Goal: Information Seeking & Learning: Learn about a topic

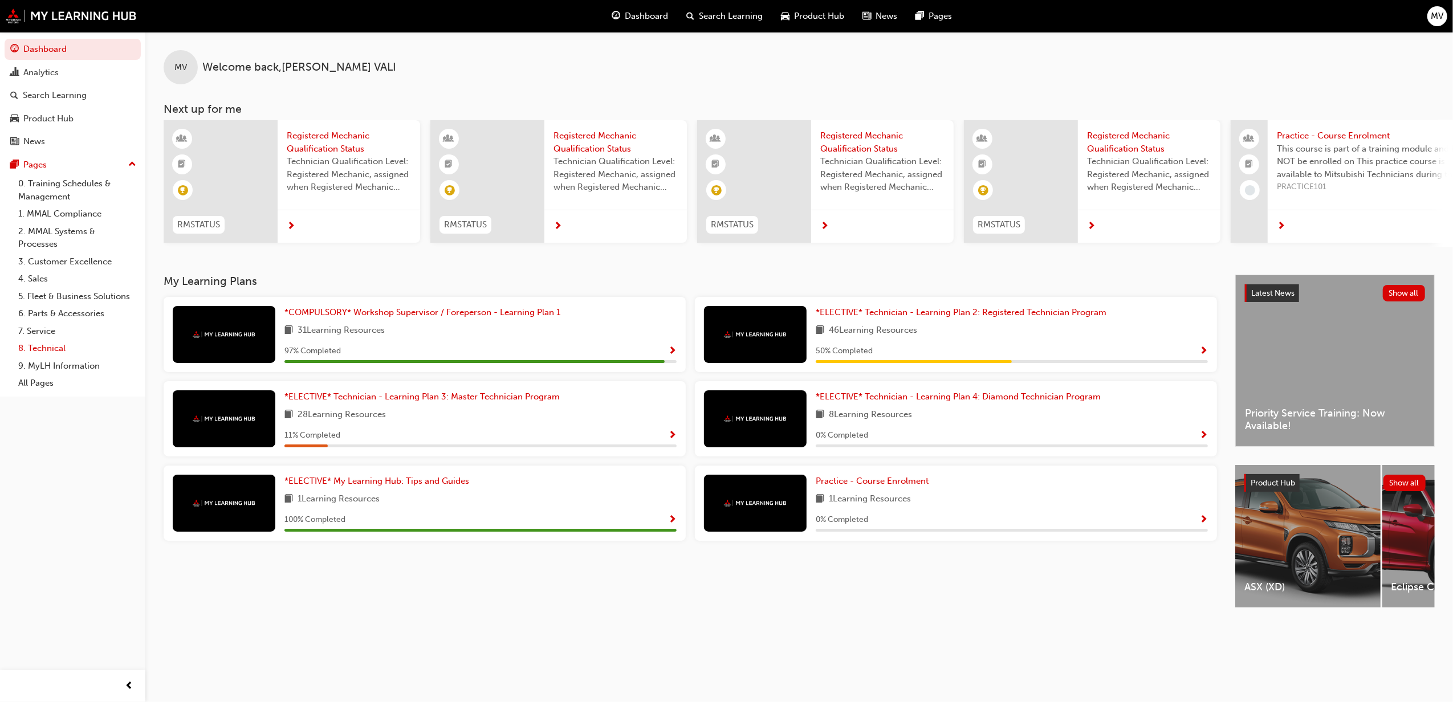
click at [38, 345] on link "8. Technical" at bounding box center [77, 349] width 127 height 18
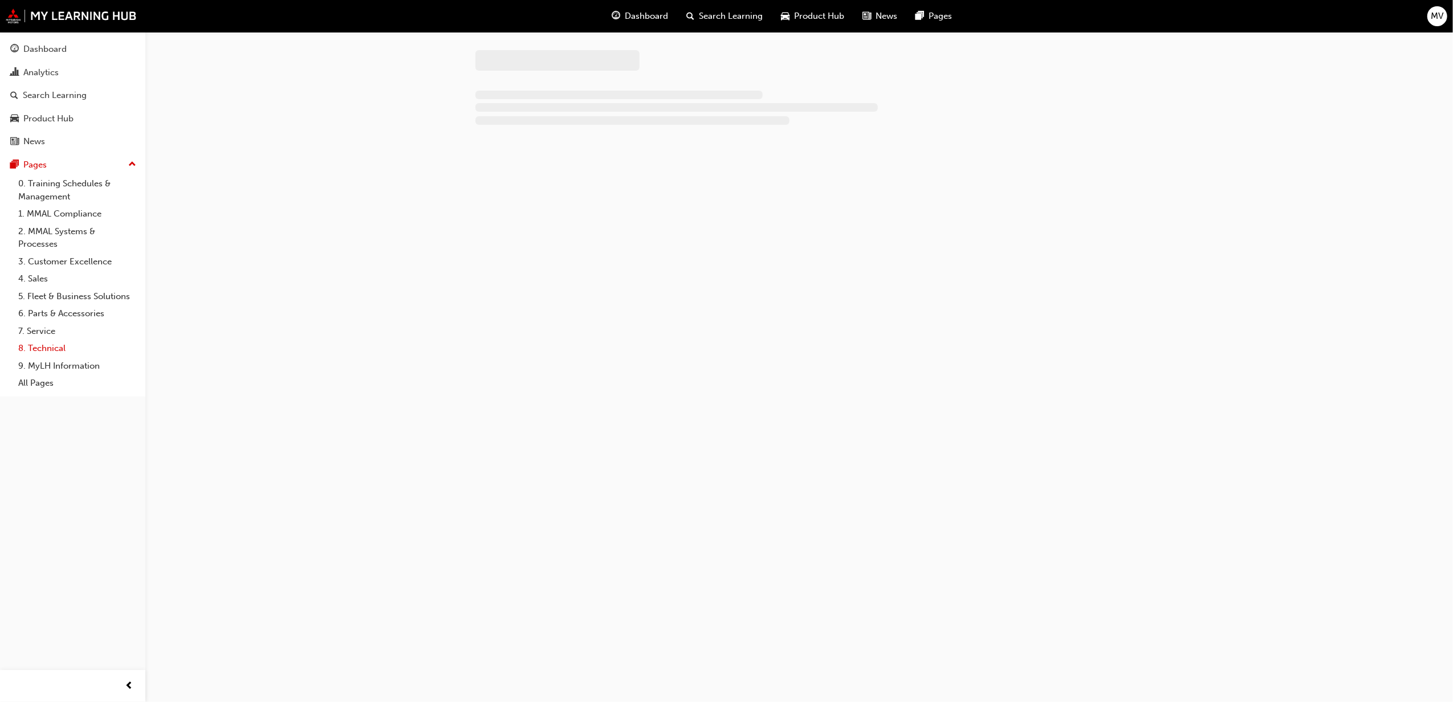
click at [38, 345] on link "8. Technical" at bounding box center [77, 349] width 127 height 18
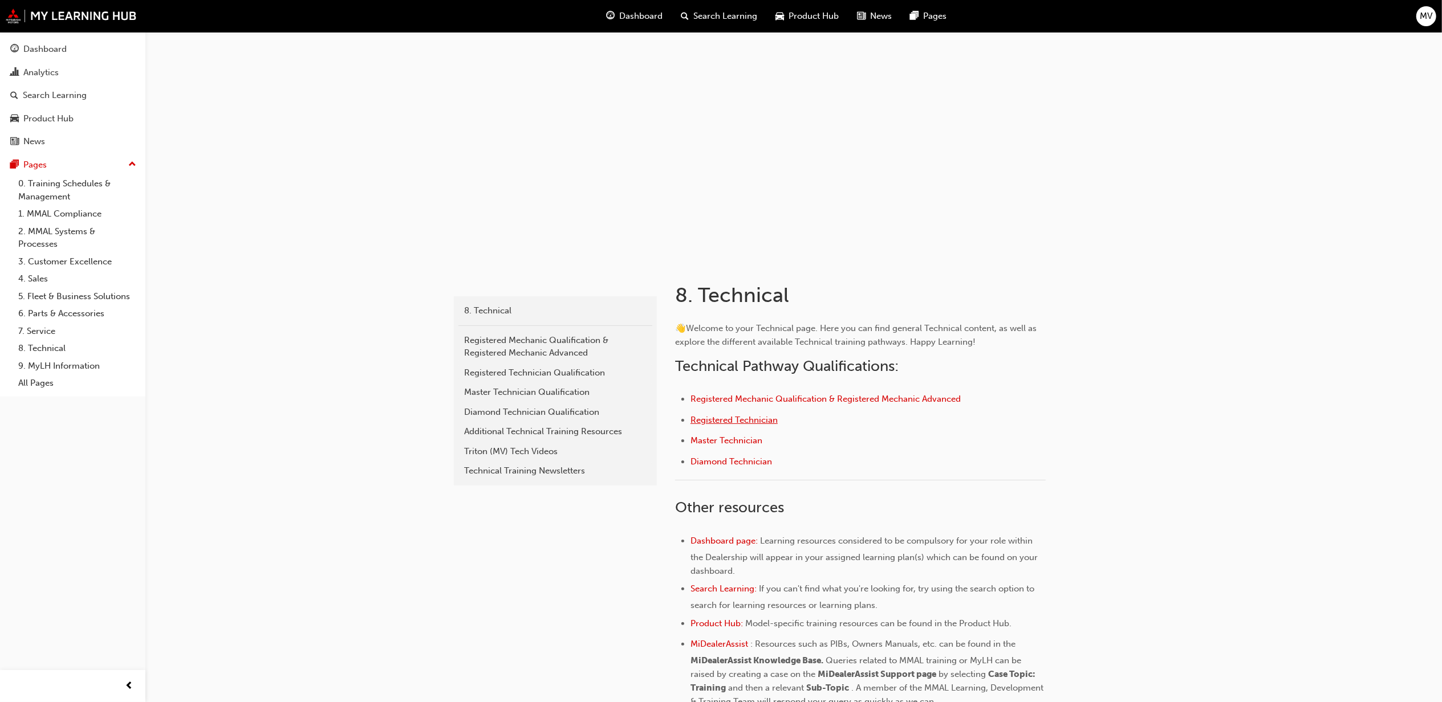
click at [733, 422] on span "Registered Technician" at bounding box center [733, 420] width 87 height 10
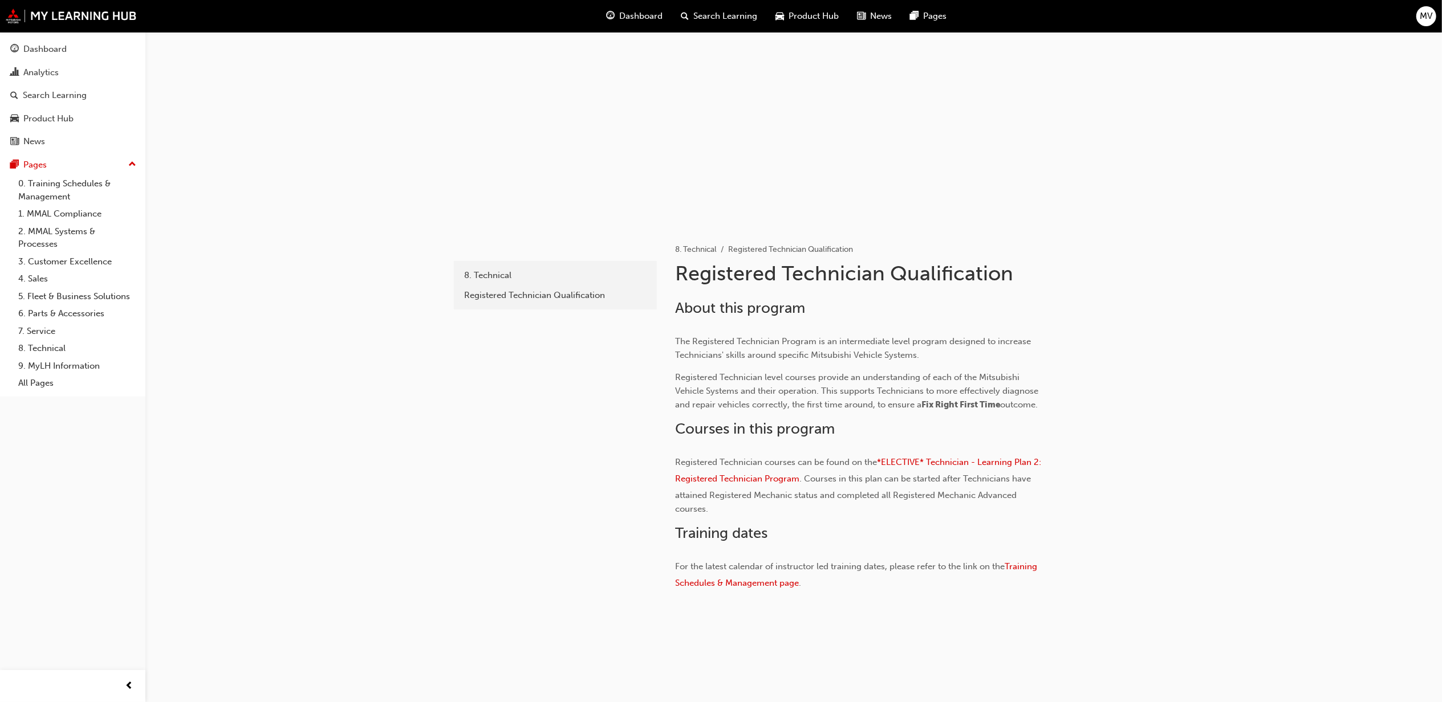
scroll to position [36, 0]
click at [1026, 455] on p "Registered Technician courses can be found on the *ELECTIVE* Technician - Learn…" at bounding box center [860, 485] width 371 height 60
click at [1026, 461] on span "*ELECTIVE* Technician - Learning Plan 2: Registered Technician Program" at bounding box center [859, 470] width 368 height 27
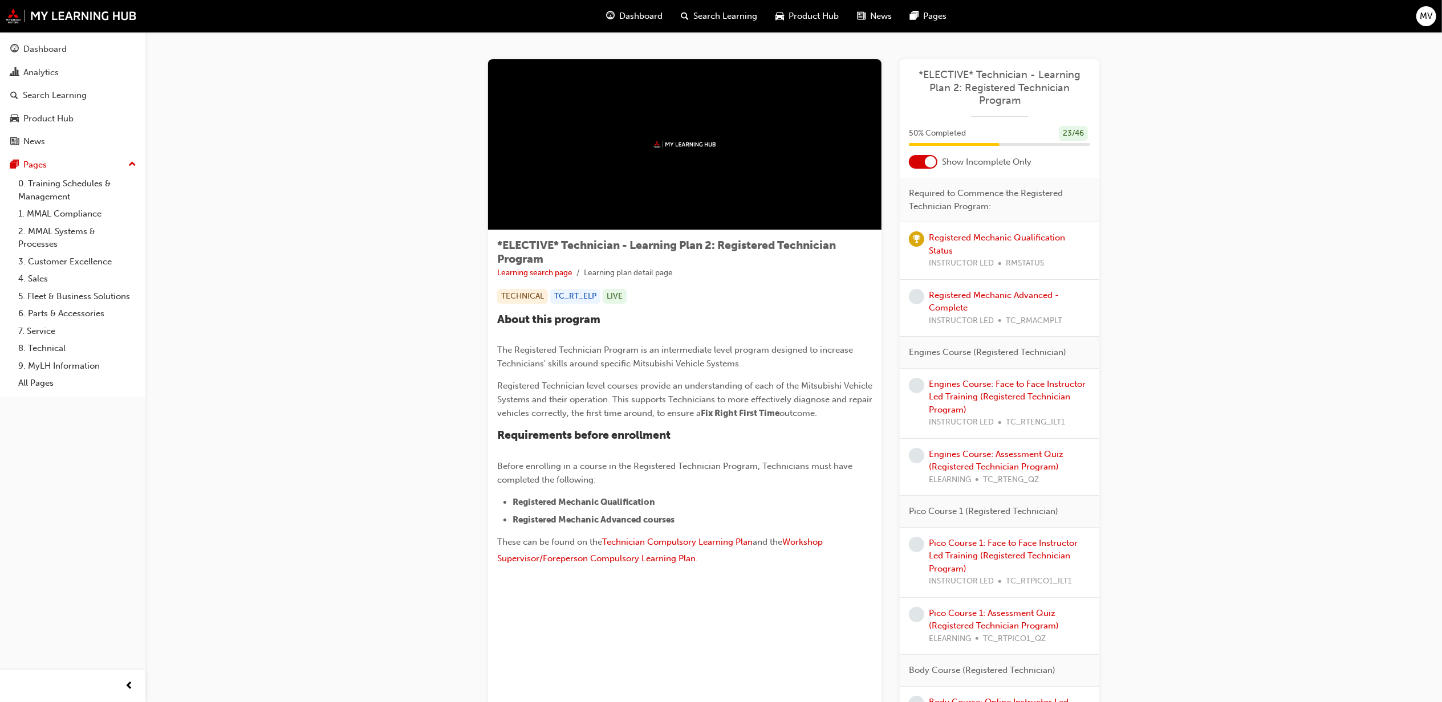
click at [933, 165] on div at bounding box center [930, 161] width 11 height 11
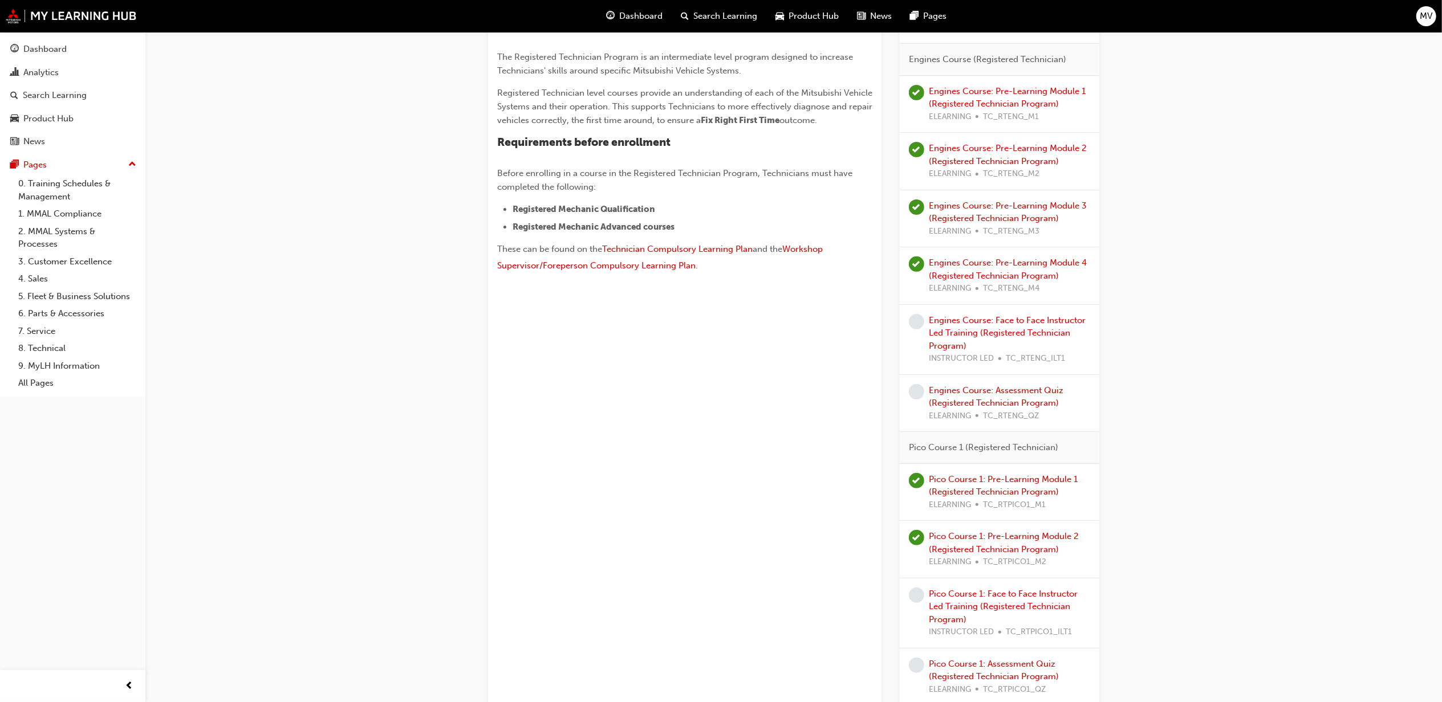
scroll to position [304, 0]
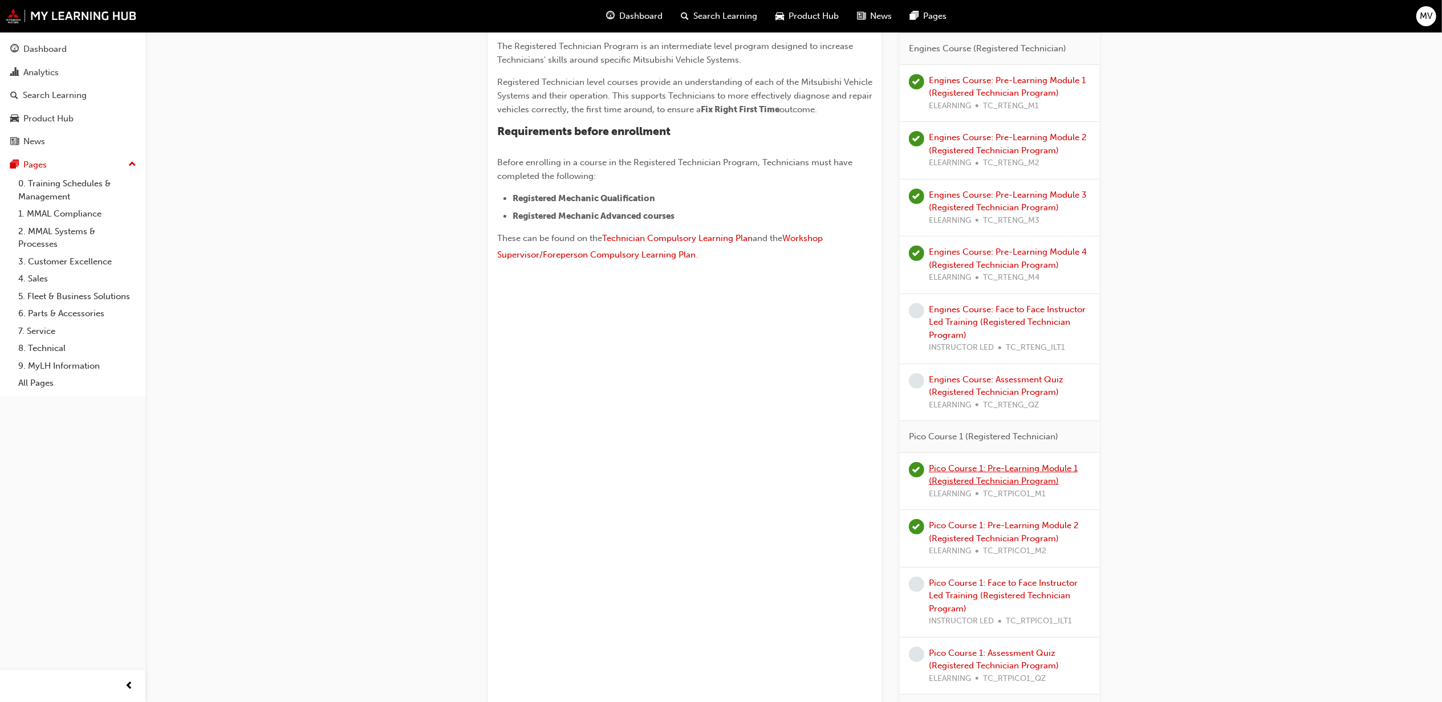
click at [1016, 486] on link "Pico Course 1: Pre-Learning Module 1 (Registered Technician Program)" at bounding box center [1003, 474] width 149 height 23
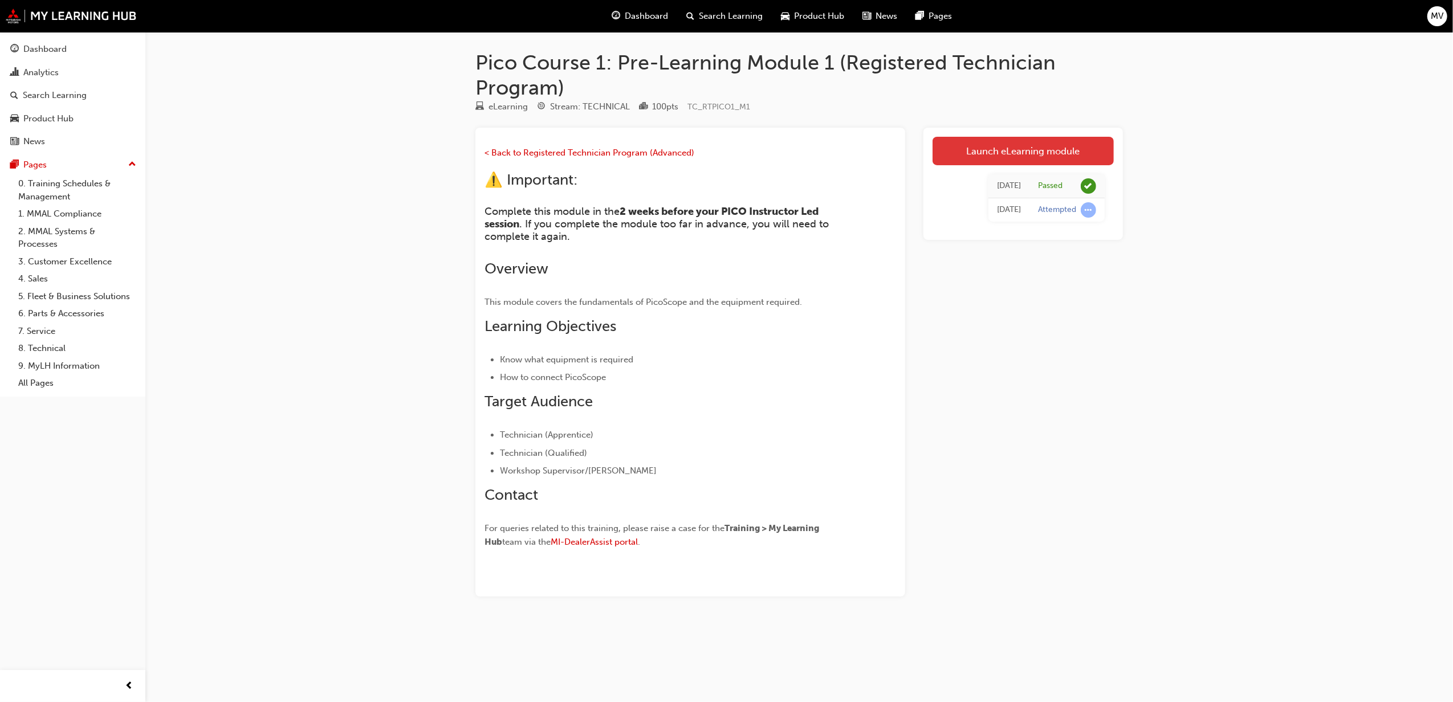
click at [958, 151] on link "Launch eLearning module" at bounding box center [1023, 151] width 181 height 29
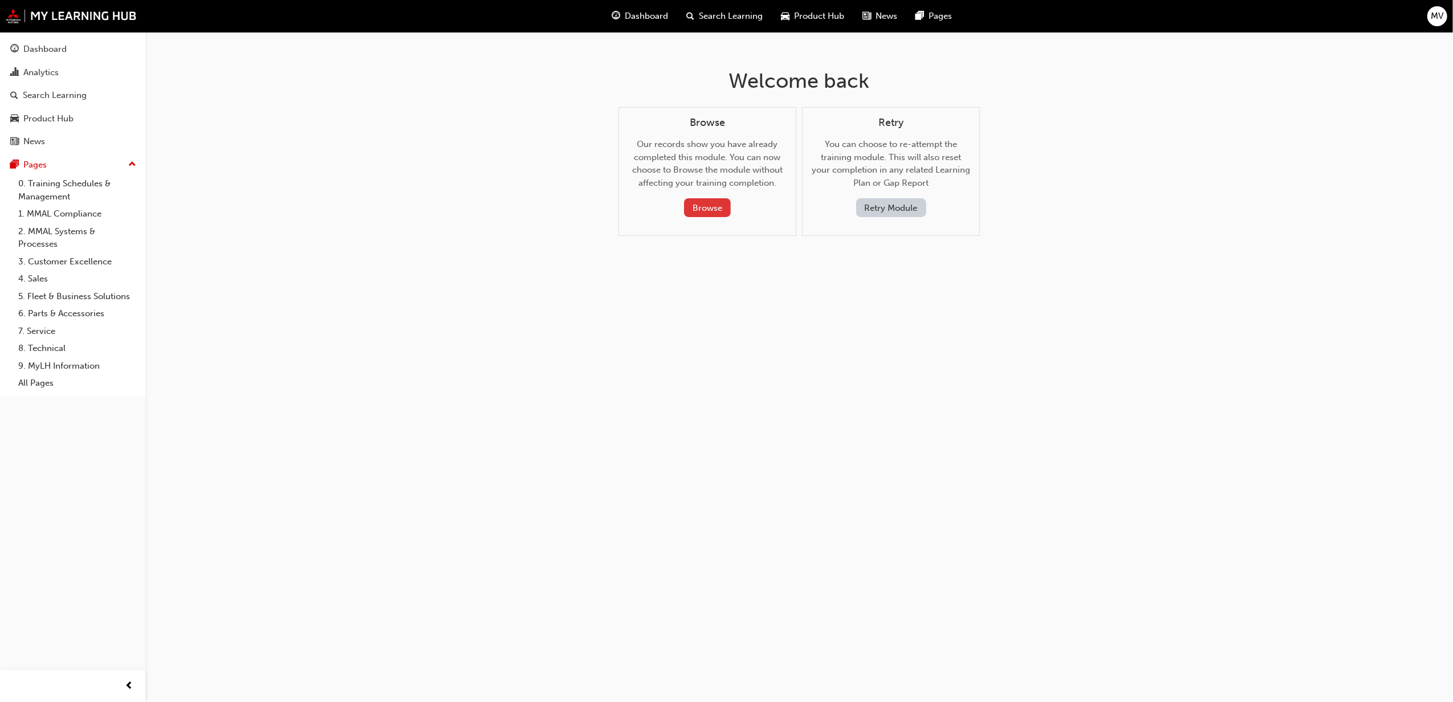
click at [693, 204] on button "Browse" at bounding box center [707, 207] width 47 height 19
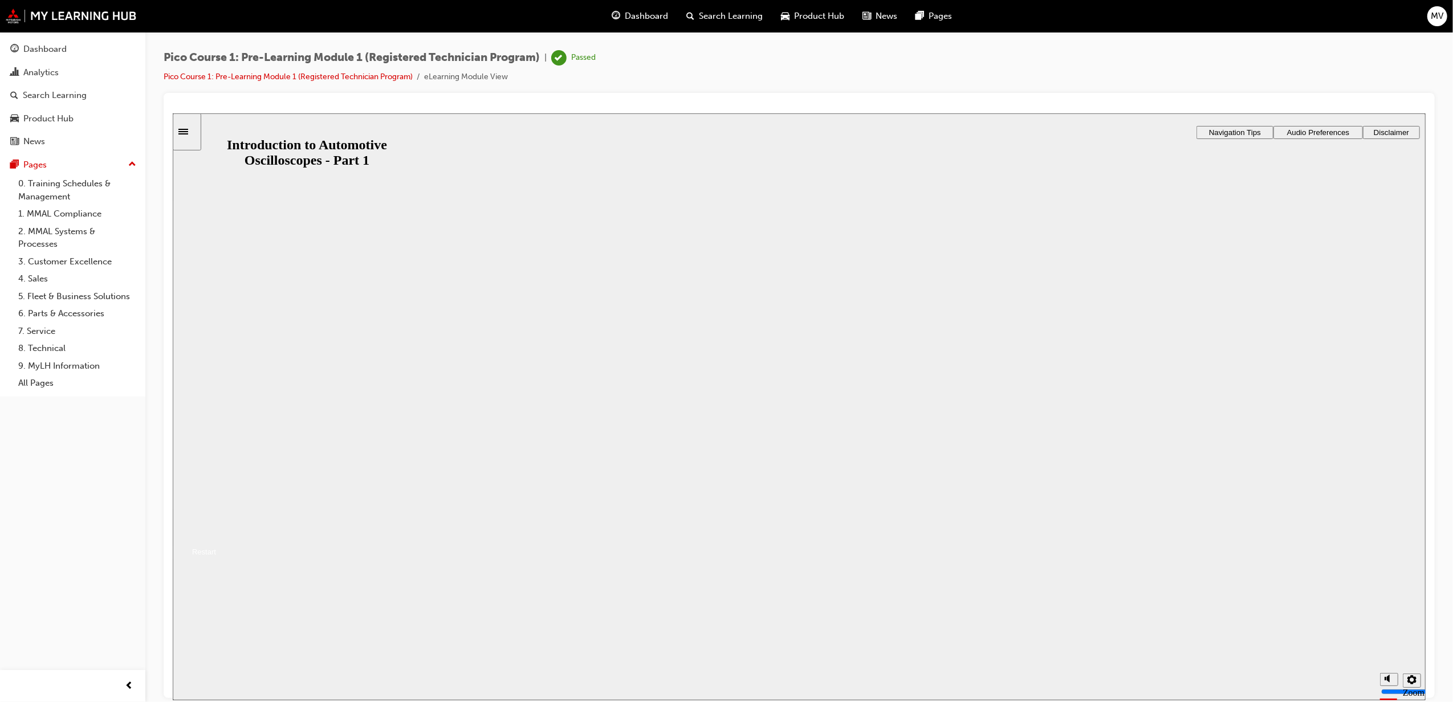
click at [215, 531] on button "Resume" at bounding box center [193, 538] width 43 height 14
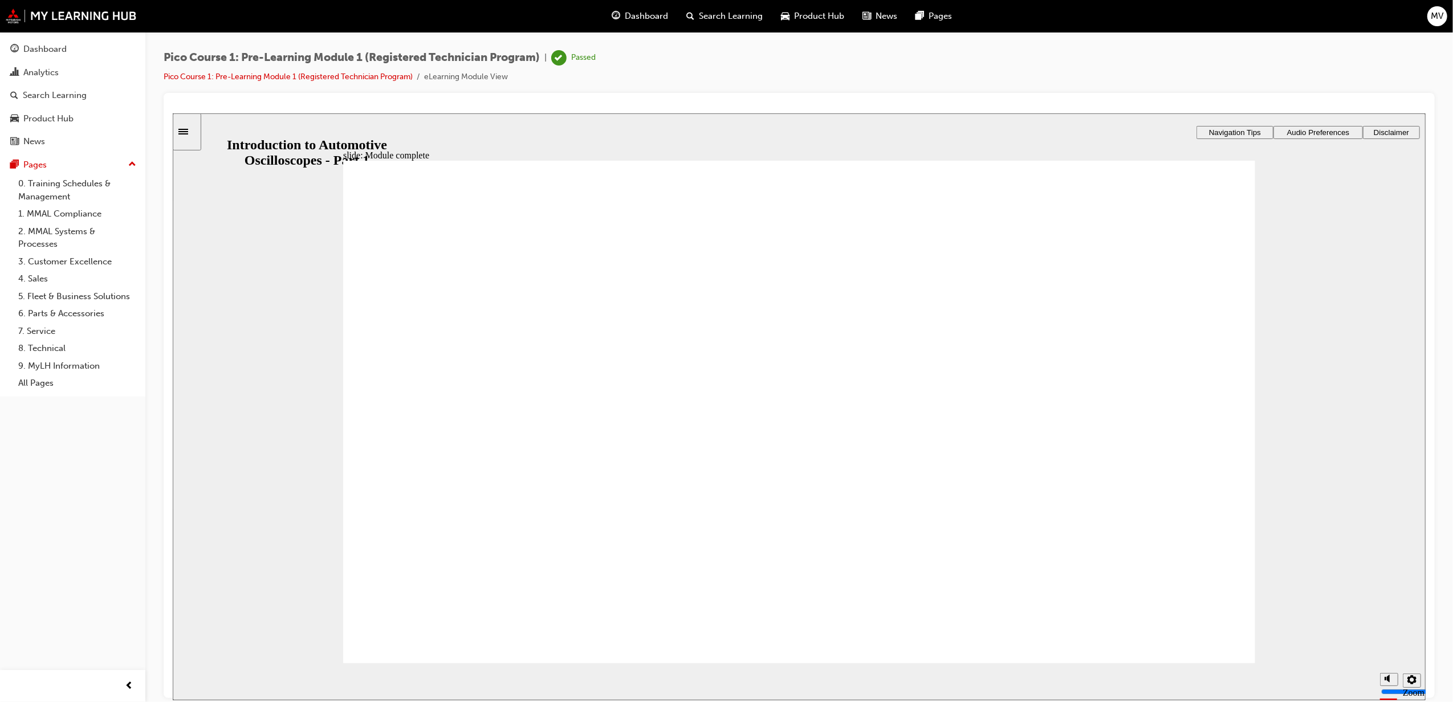
click at [191, 127] on div "Sidebar Toggle" at bounding box center [186, 131] width 19 height 9
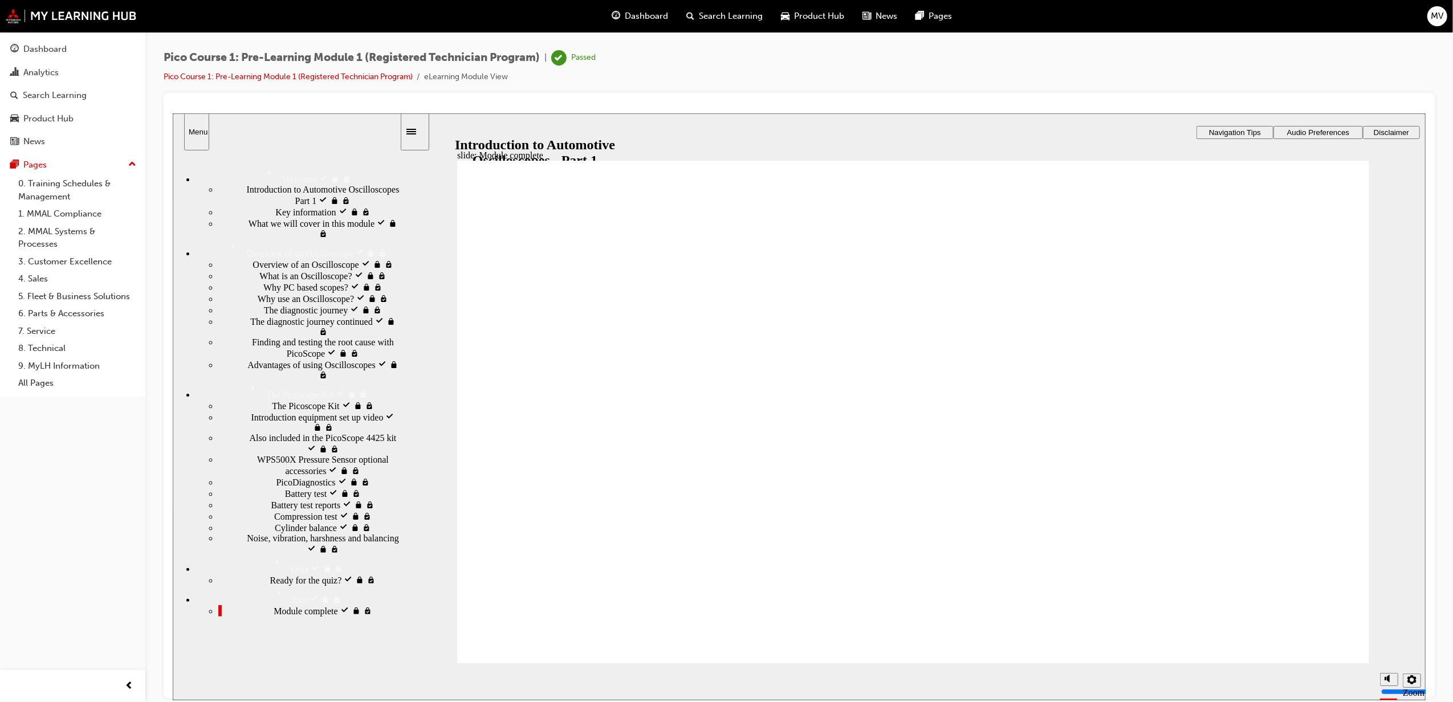
click at [264, 291] on span "Why PC based scopes? visited" at bounding box center [319, 286] width 112 height 10
click at [263, 304] on div "Why use an Oscilloscope? visited Why use an Oscilloscope?" at bounding box center [308, 297] width 181 height 11
click at [286, 337] on div "The diagnostic journey continued visited The diagnostic journey continued" at bounding box center [308, 326] width 181 height 22
click at [266, 357] on span "Finding and testing the root cause with PicoScope visited" at bounding box center [325, 347] width 148 height 21
click at [292, 432] on span "Introduction equipment set up video visited" at bounding box center [325, 421] width 148 height 21
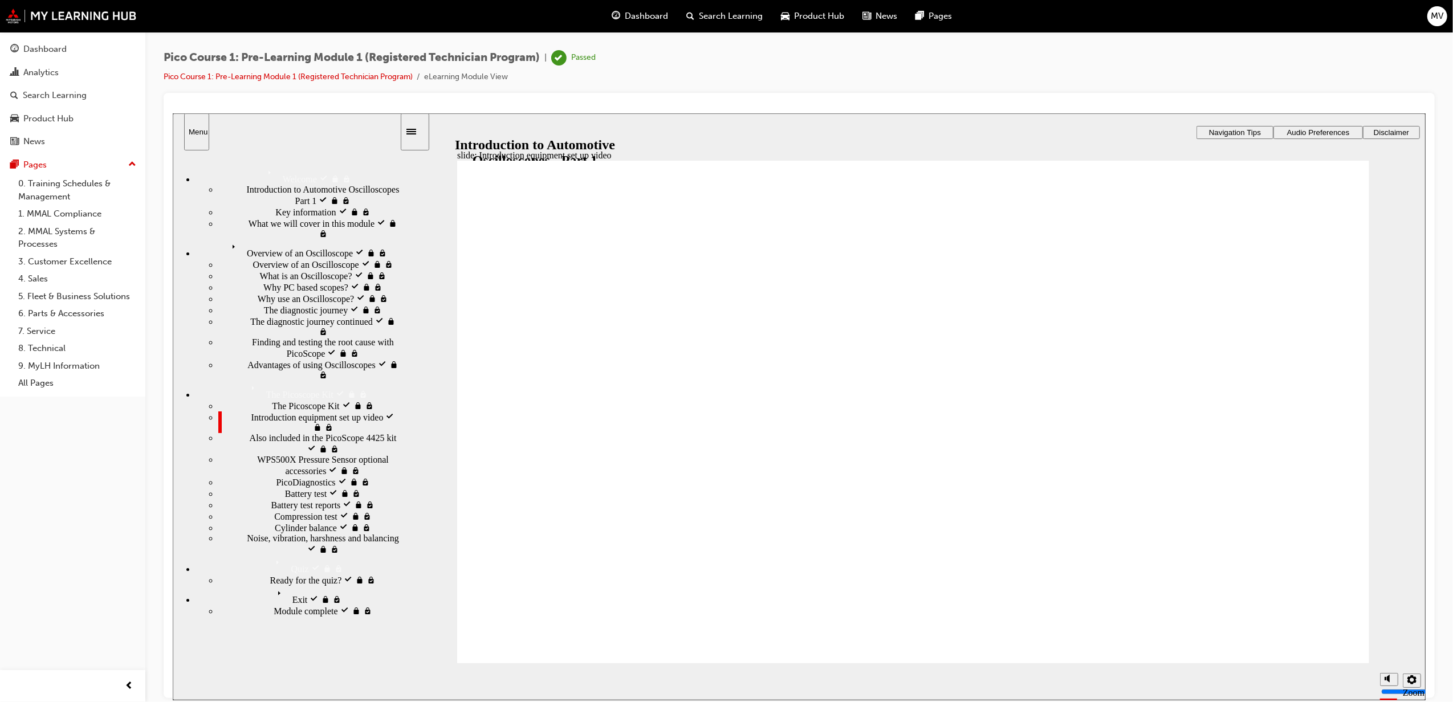
type input "146"
click at [306, 476] on div "PicoDiagnostics visited PicoDiagnostics" at bounding box center [308, 481] width 181 height 11
click at [343, 605] on div "Exit visited Exit" at bounding box center [297, 594] width 204 height 19
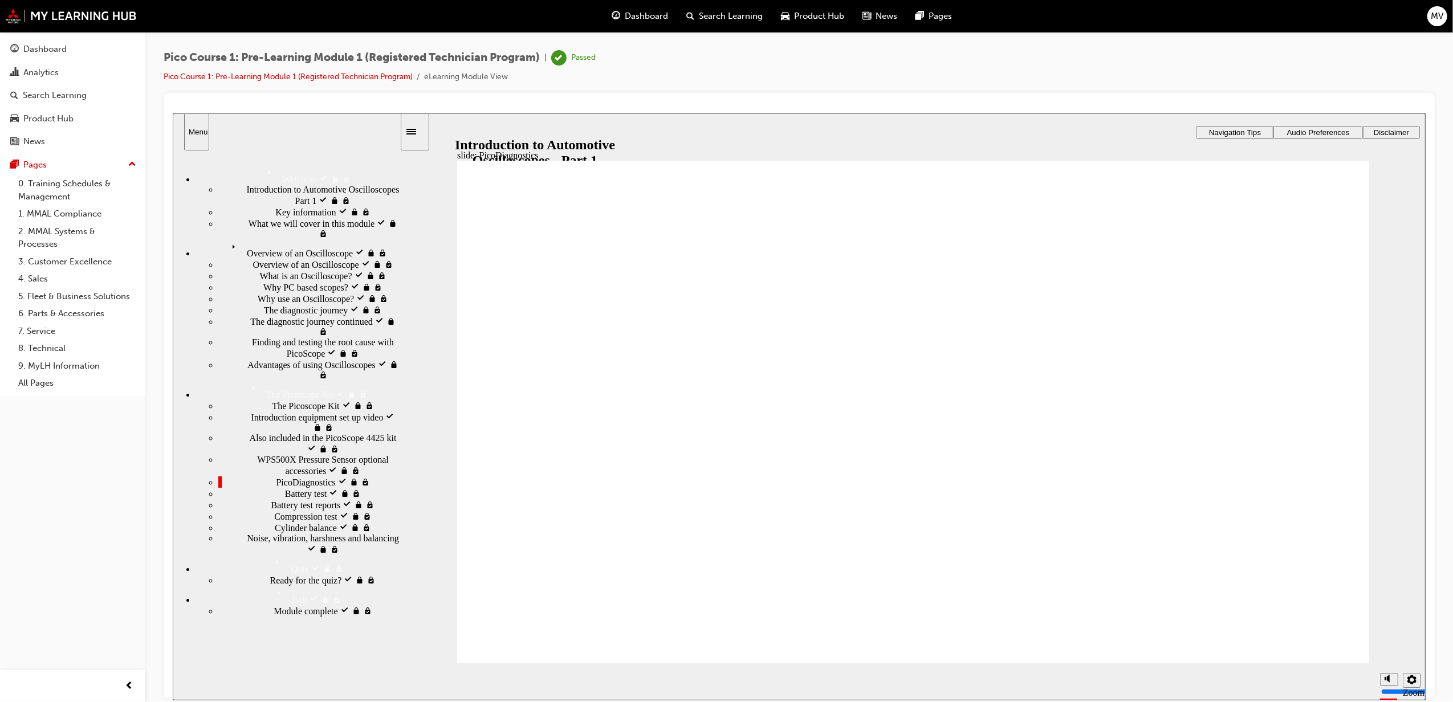
click at [343, 605] on div "Exit Exit" at bounding box center [297, 594] width 204 height 19
click at [284, 487] on span "Battery test visited" at bounding box center [318, 492] width 68 height 10
click at [271, 499] on span "Battery test reports visited" at bounding box center [319, 504] width 96 height 10
click at [284, 487] on span "Battery test visited" at bounding box center [318, 492] width 68 height 10
click at [271, 499] on span "Battery test reports visited" at bounding box center [319, 504] width 96 height 10
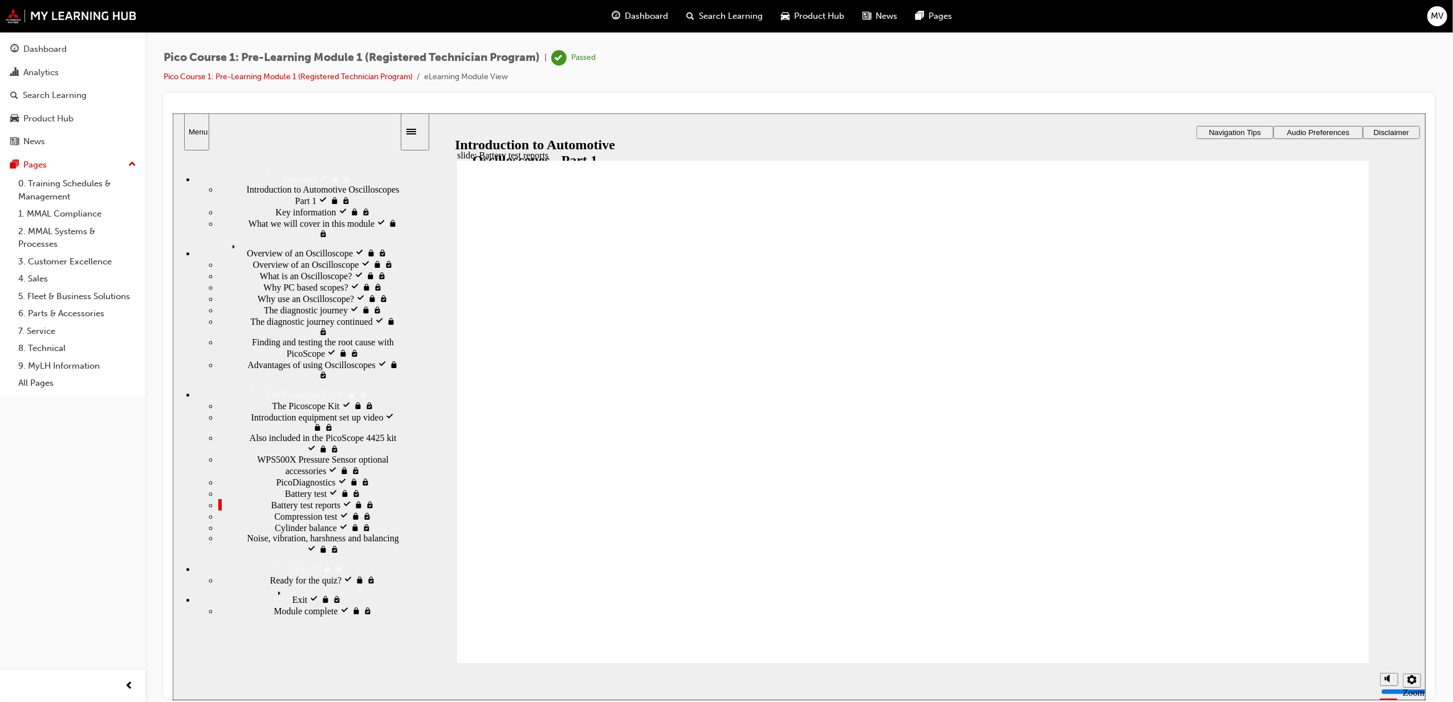
click at [274, 510] on span "Compression test visited" at bounding box center [318, 515] width 89 height 10
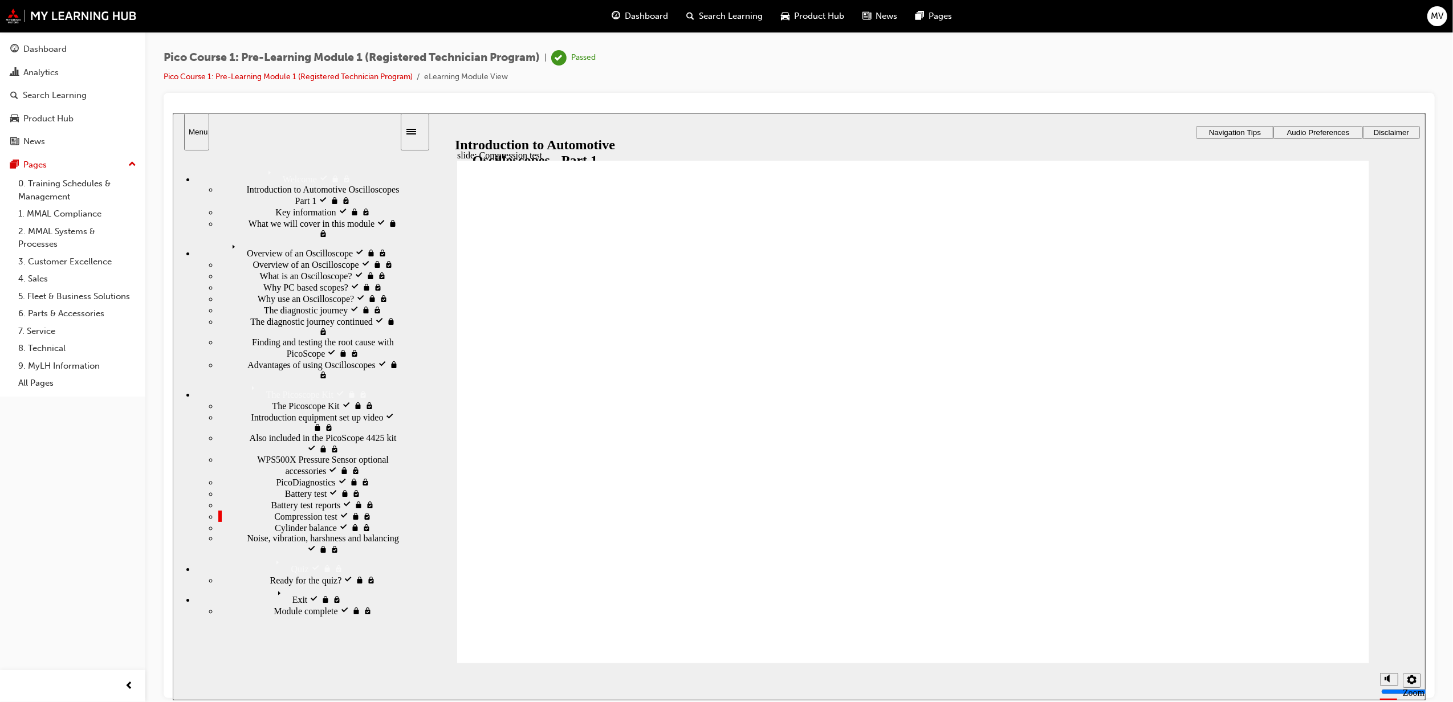
click at [337, 522] on div "Cylinder balance visited Cylinder balance" at bounding box center [308, 527] width 181 height 11
click at [306, 540] on span "Noise, vibration, harshness and balancing visited" at bounding box center [322, 543] width 153 height 21
click at [263, 605] on div "Exit visited Exit" at bounding box center [297, 594] width 204 height 19
click at [263, 605] on div "Exit Exit" at bounding box center [297, 594] width 204 height 19
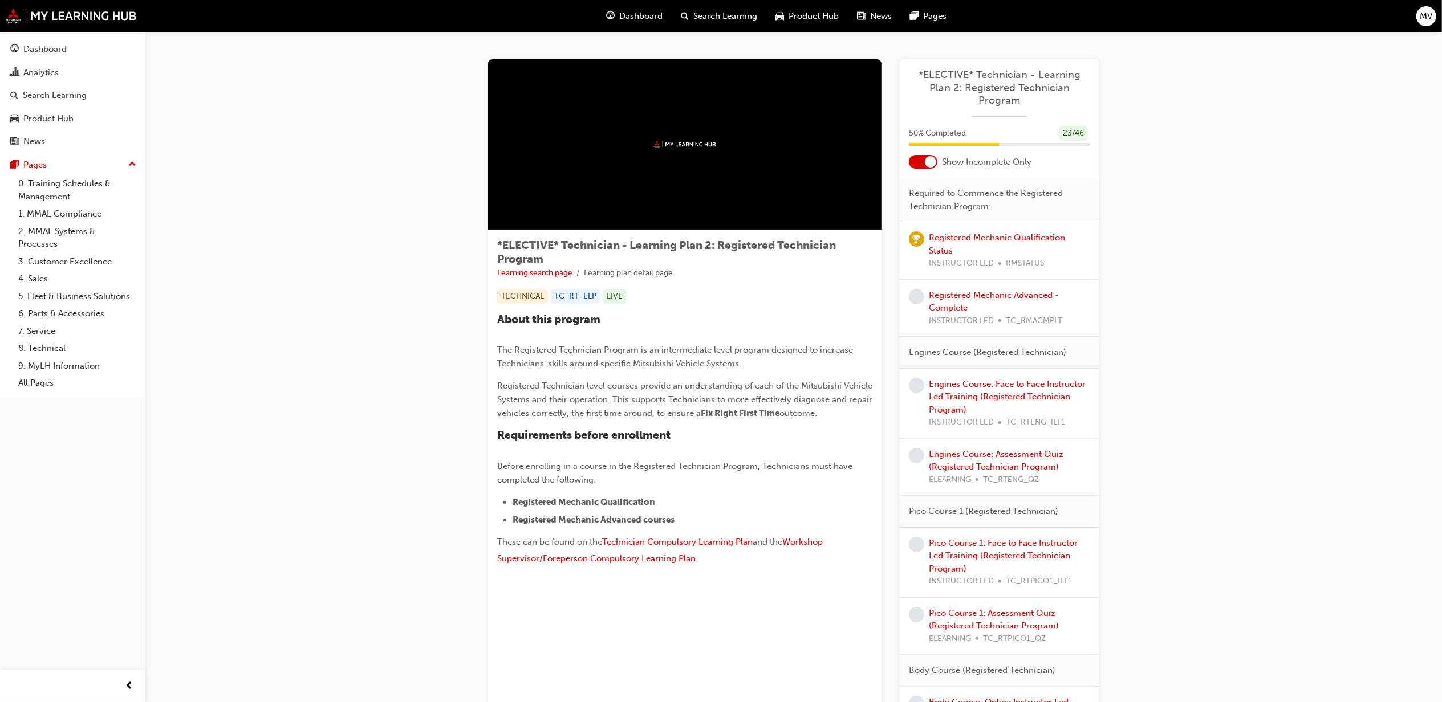
click at [925, 160] on div at bounding box center [930, 161] width 11 height 11
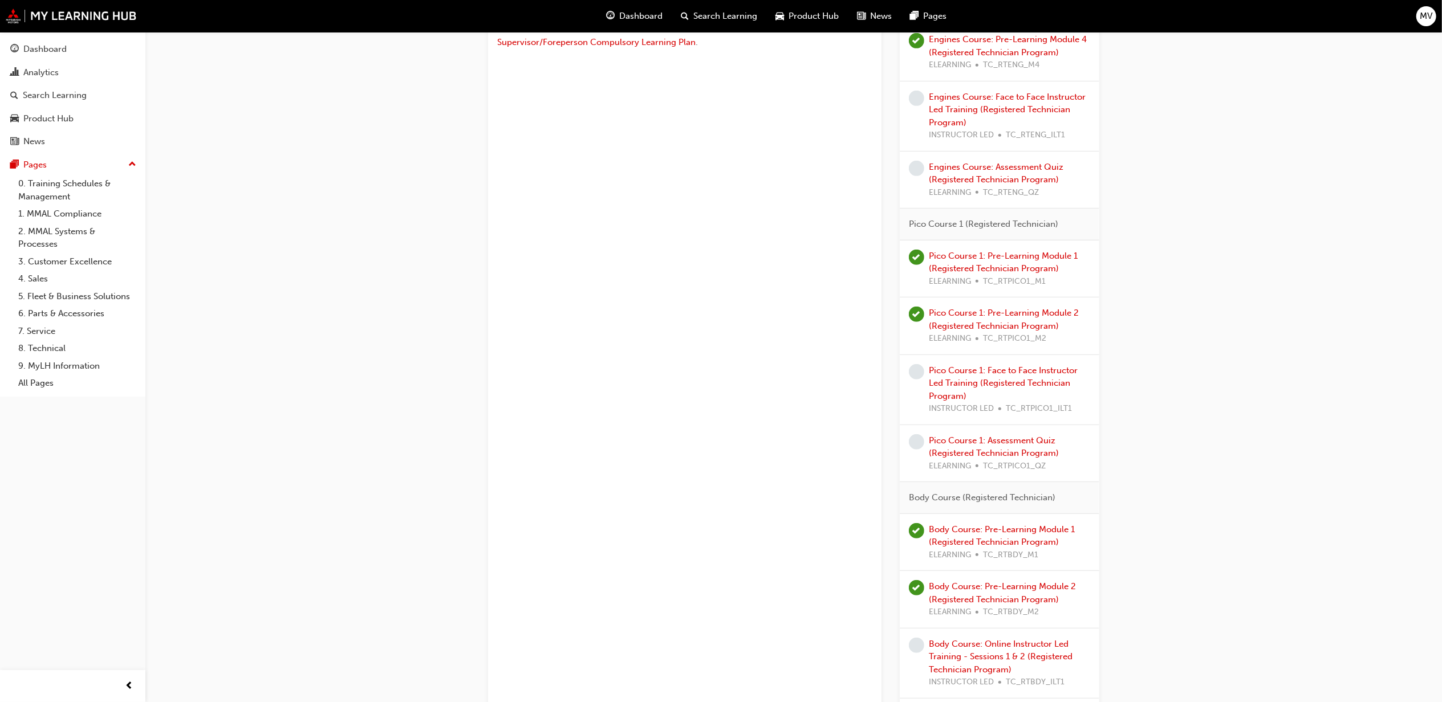
scroll to position [527, 0]
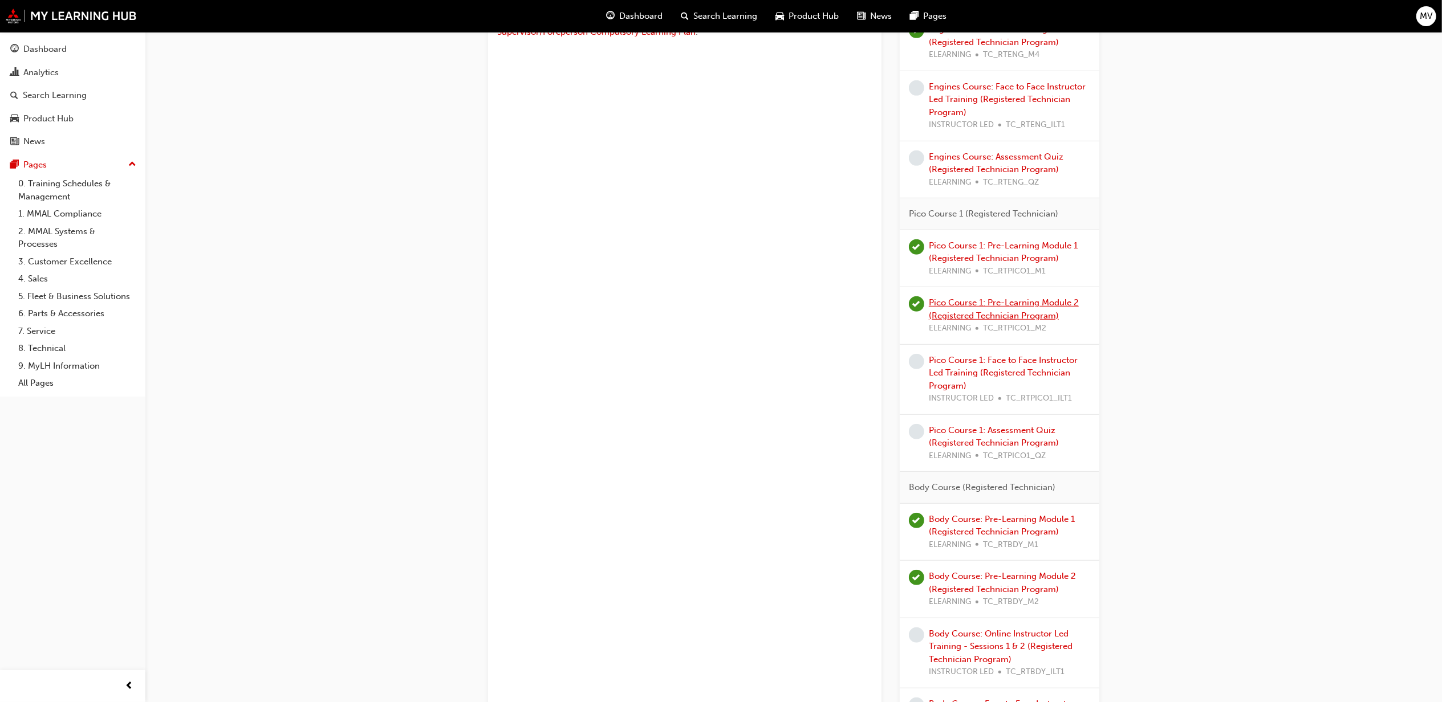
click at [946, 316] on link "Pico Course 1: Pre-Learning Module 2 (Registered Technician Program)" at bounding box center [1004, 309] width 150 height 23
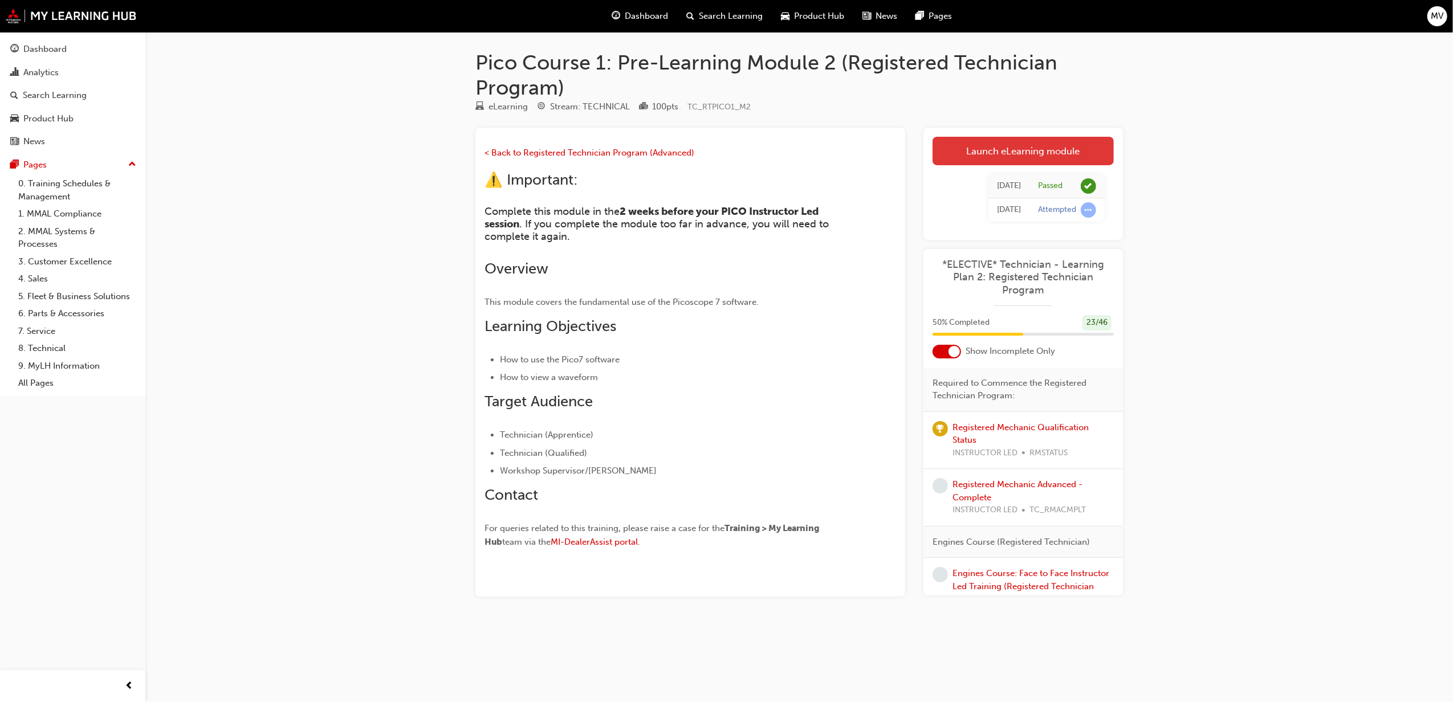
click at [949, 143] on link "Launch eLearning module" at bounding box center [1023, 151] width 181 height 29
click at [943, 343] on div "50 % Completed 23 / 46" at bounding box center [1023, 330] width 200 height 30
click at [946, 347] on div at bounding box center [947, 352] width 29 height 14
click at [992, 150] on link "Launch eLearning module" at bounding box center [1023, 151] width 181 height 29
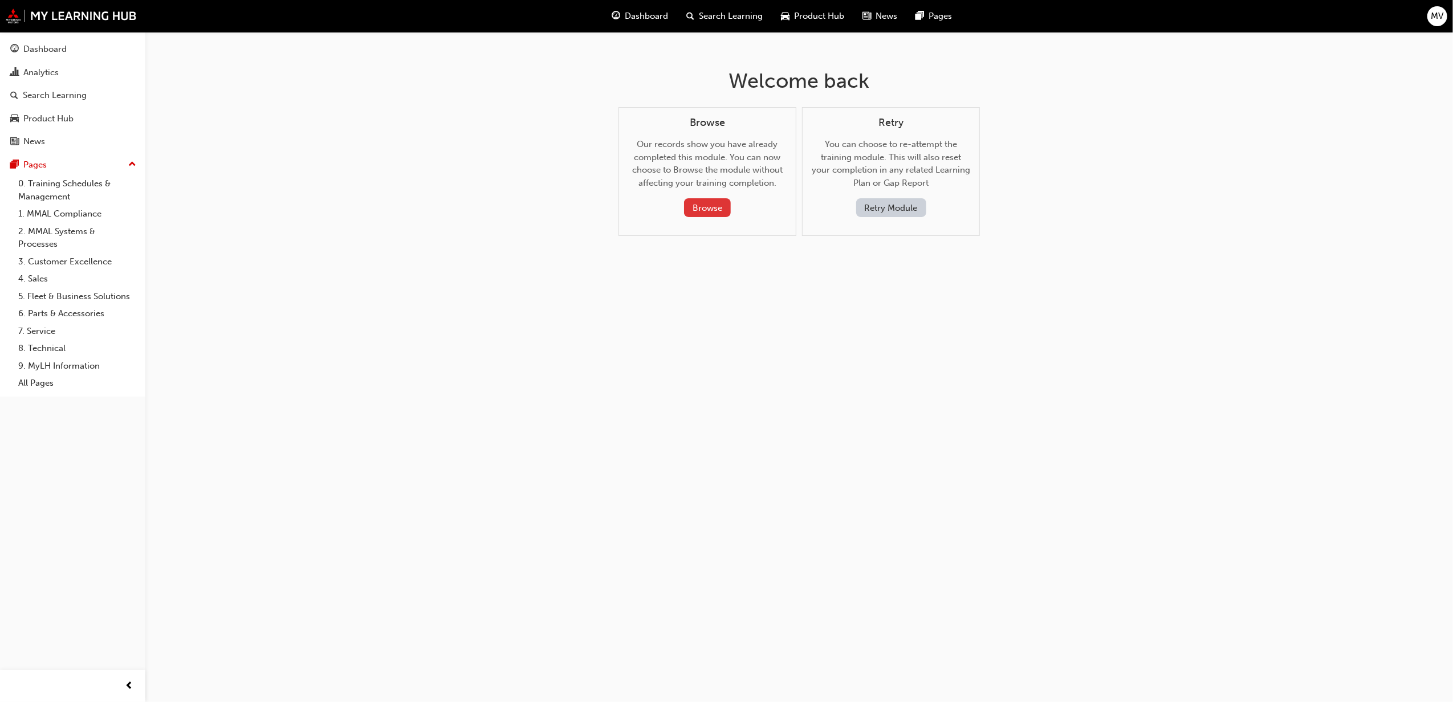
click at [715, 204] on button "Browse" at bounding box center [707, 207] width 47 height 19
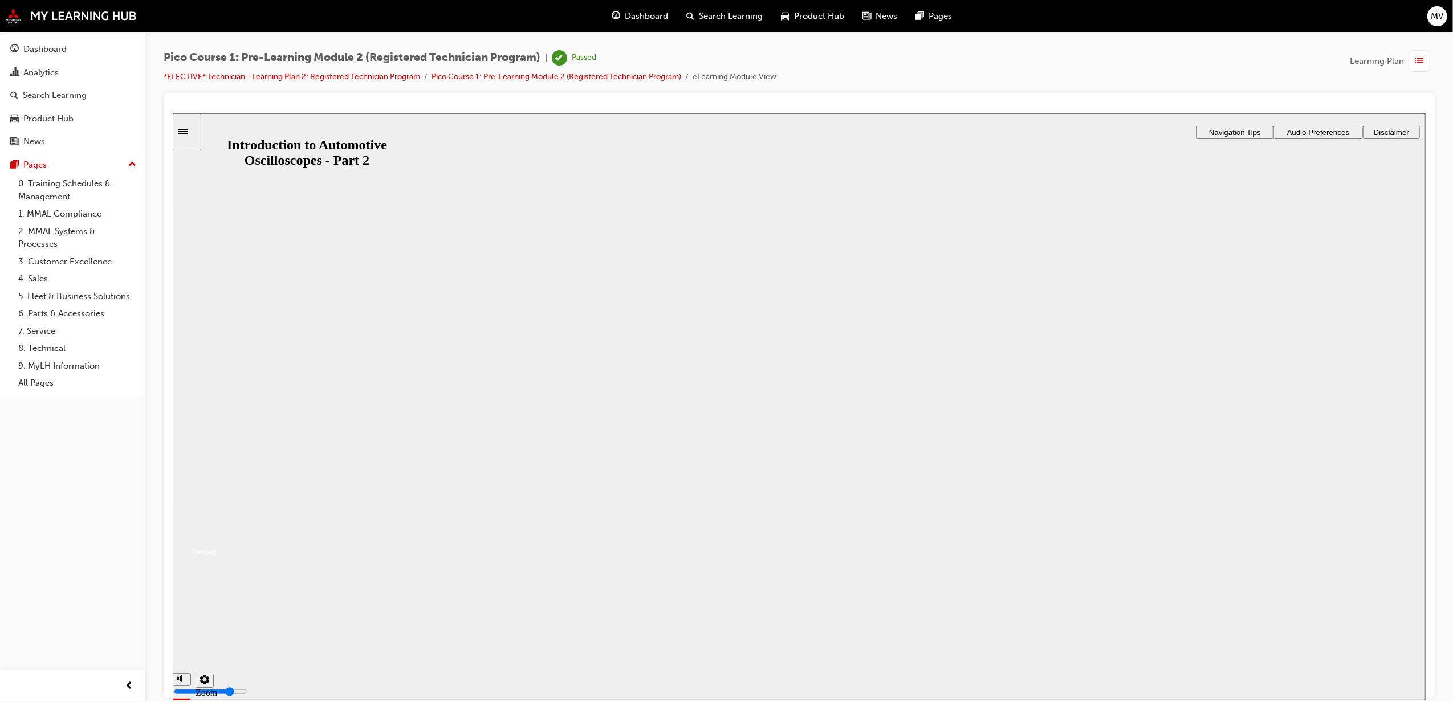
click at [215, 531] on button "Resume" at bounding box center [193, 538] width 43 height 14
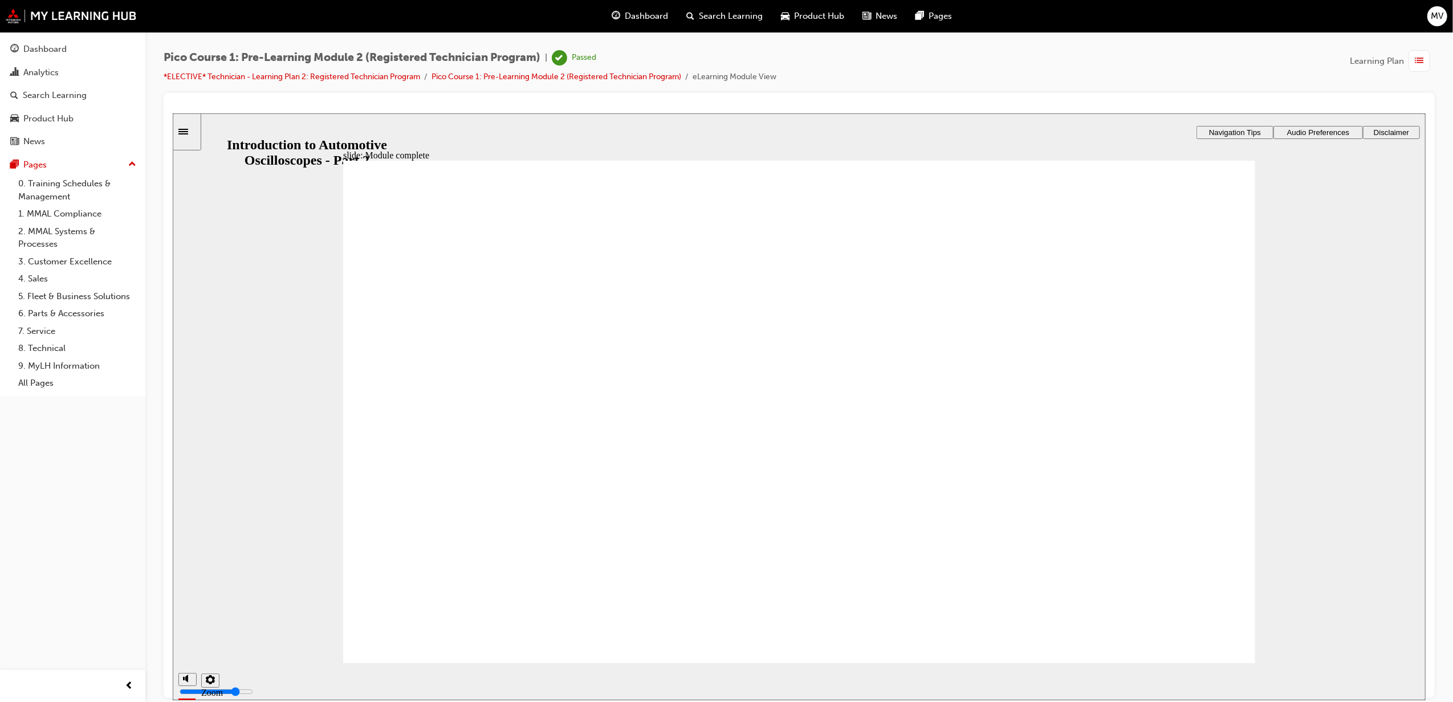
click at [188, 133] on icon "Sidebar Toggle" at bounding box center [183, 131] width 10 height 6
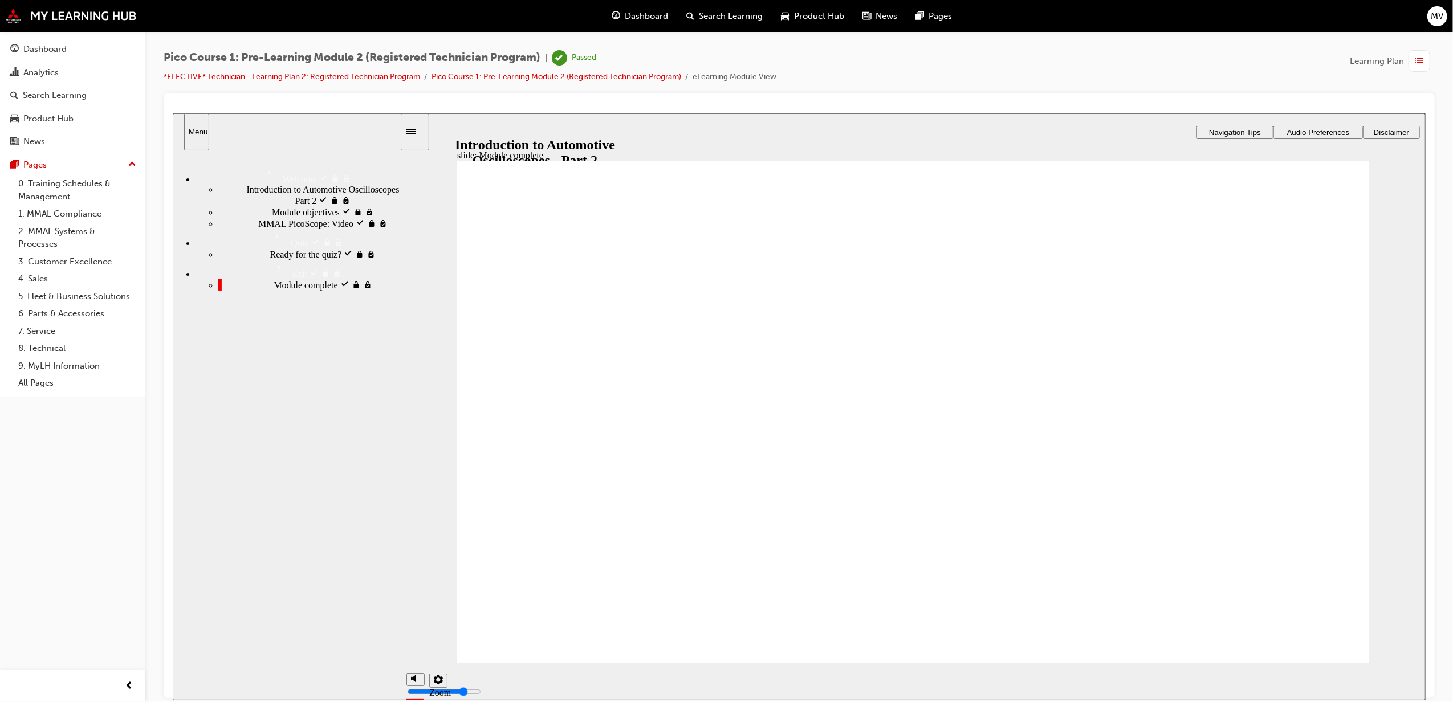
click at [271, 184] on div "Introduction to Automotive Oscilloscopes Part 2 visited Introduction to Automot…" at bounding box center [308, 195] width 181 height 22
click at [295, 227] on span "MMAL PicoScope: Video visited" at bounding box center [319, 222] width 122 height 10
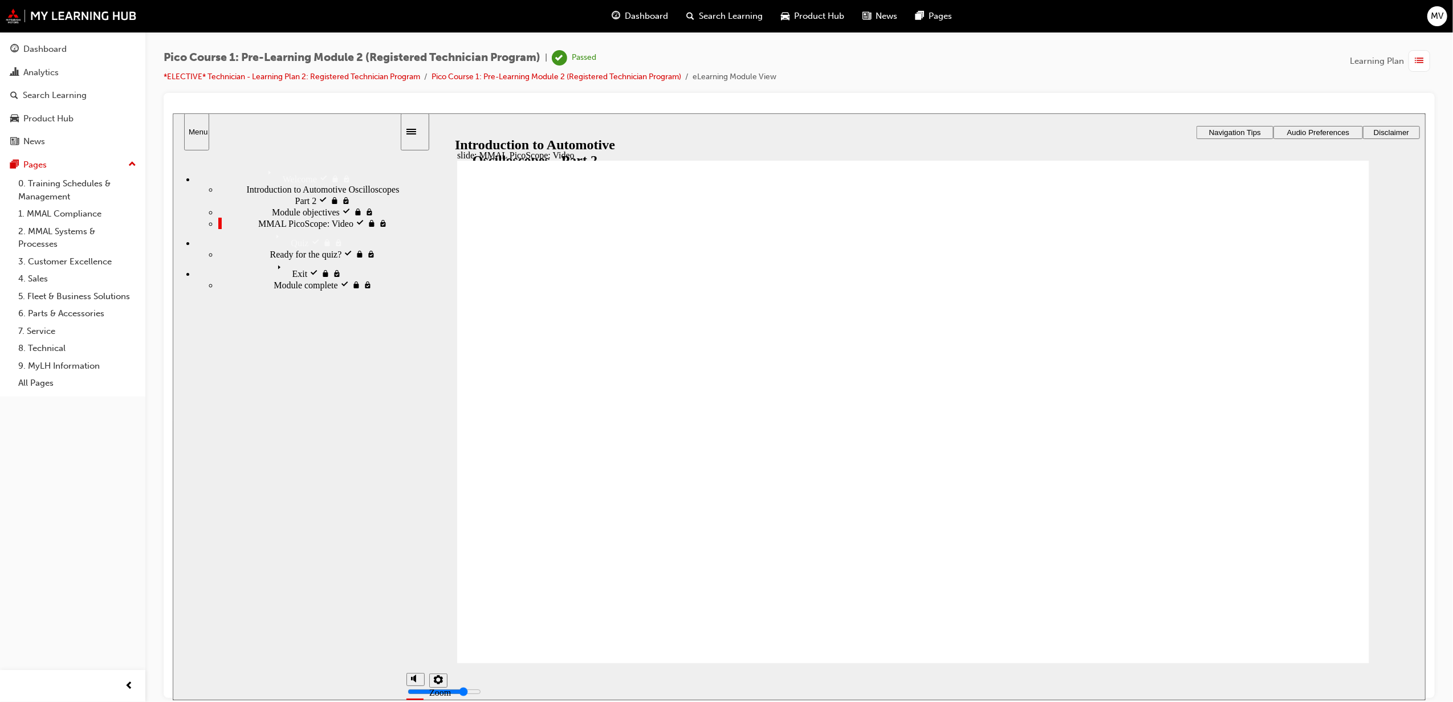
click at [1425, 57] on div "button" at bounding box center [1420, 61] width 22 height 22
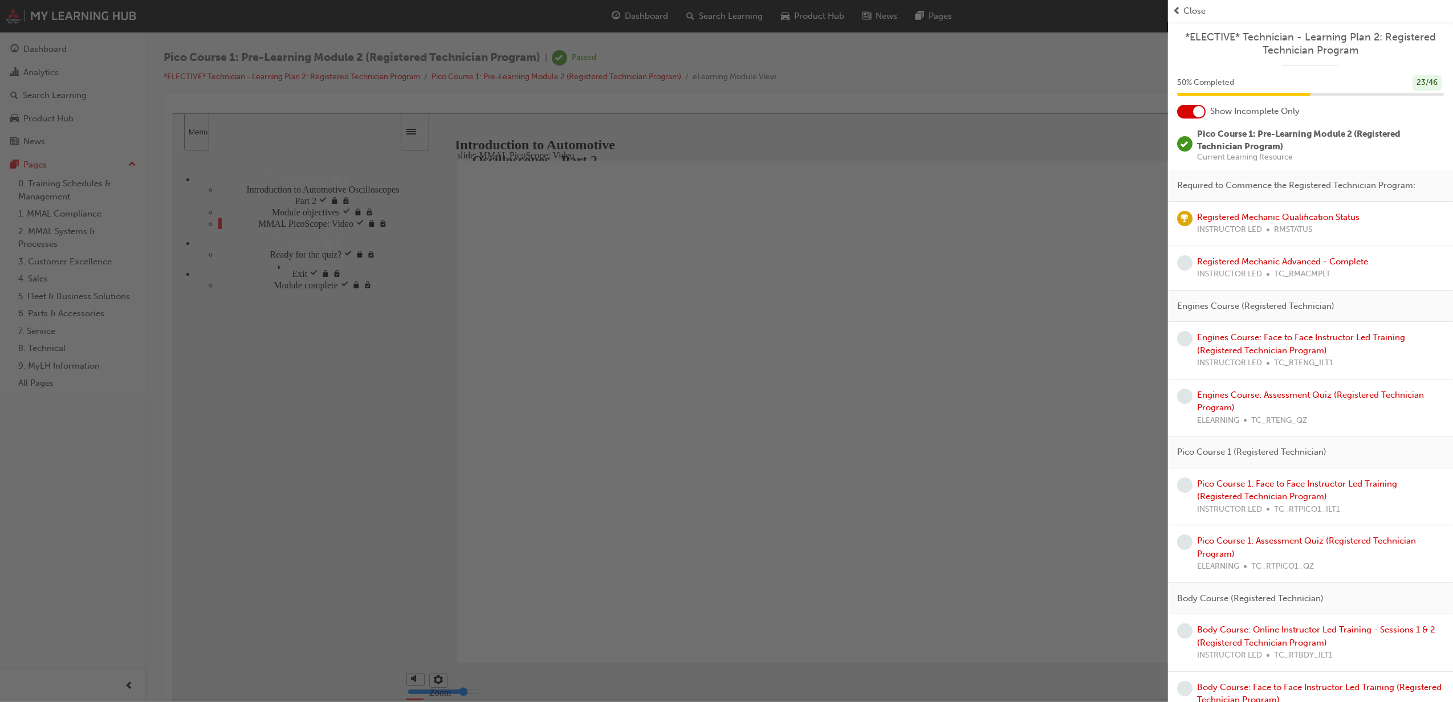
click at [1189, 111] on div at bounding box center [1191, 112] width 29 height 14
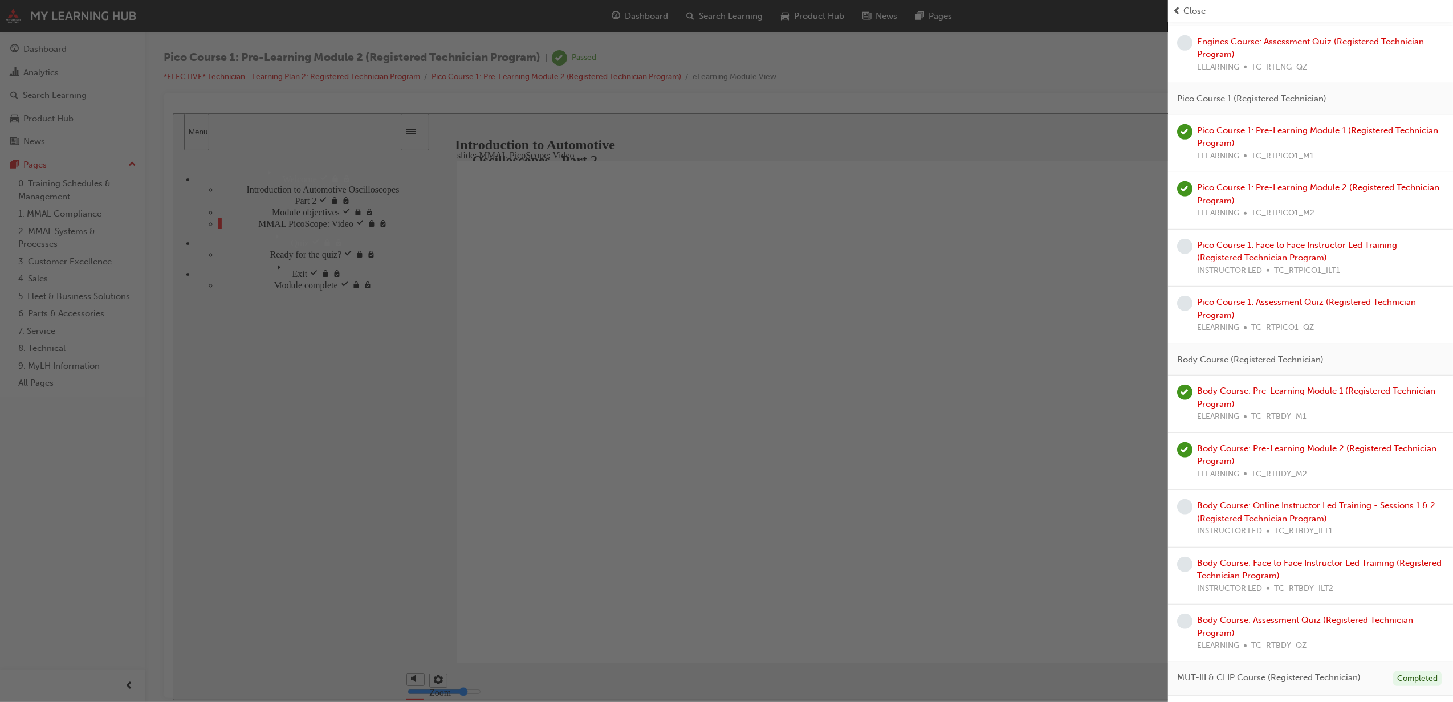
scroll to position [676, 0]
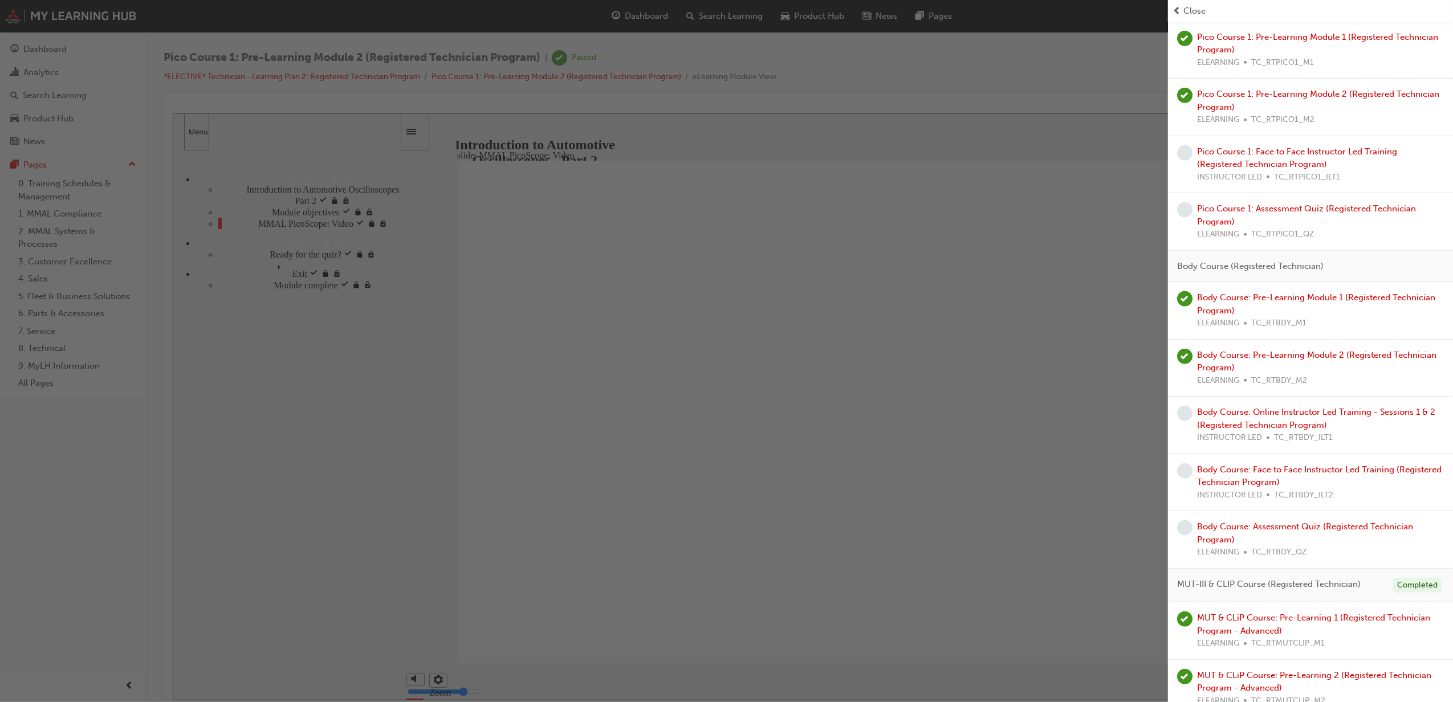
click at [312, 402] on div "button" at bounding box center [584, 351] width 1168 height 702
